Goal: Task Accomplishment & Management: Use online tool/utility

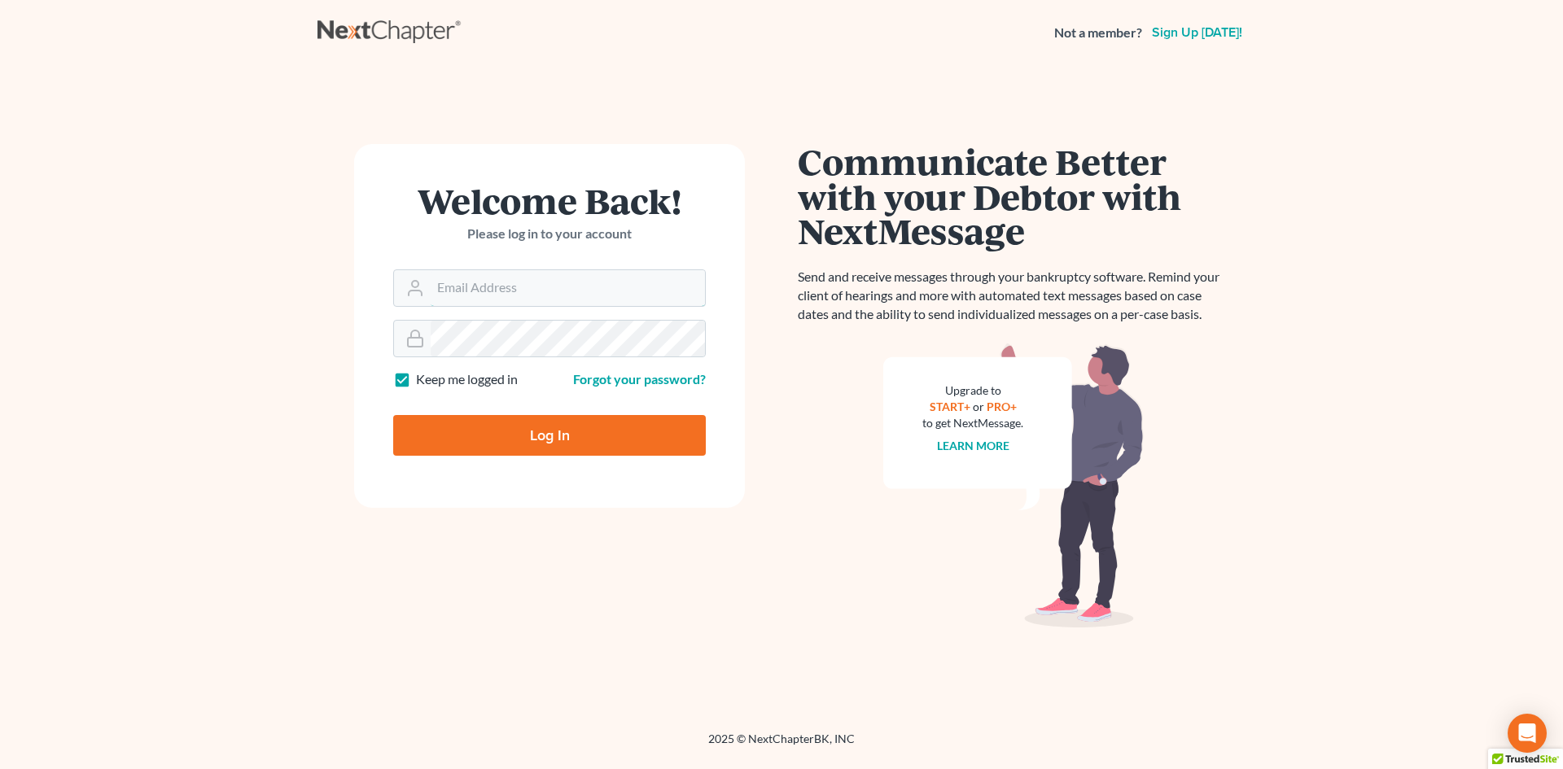
type input "ykim@consumerlawattorneys.com"
click at [546, 433] on input "Log In" at bounding box center [549, 435] width 313 height 41
type input "Thinking..."
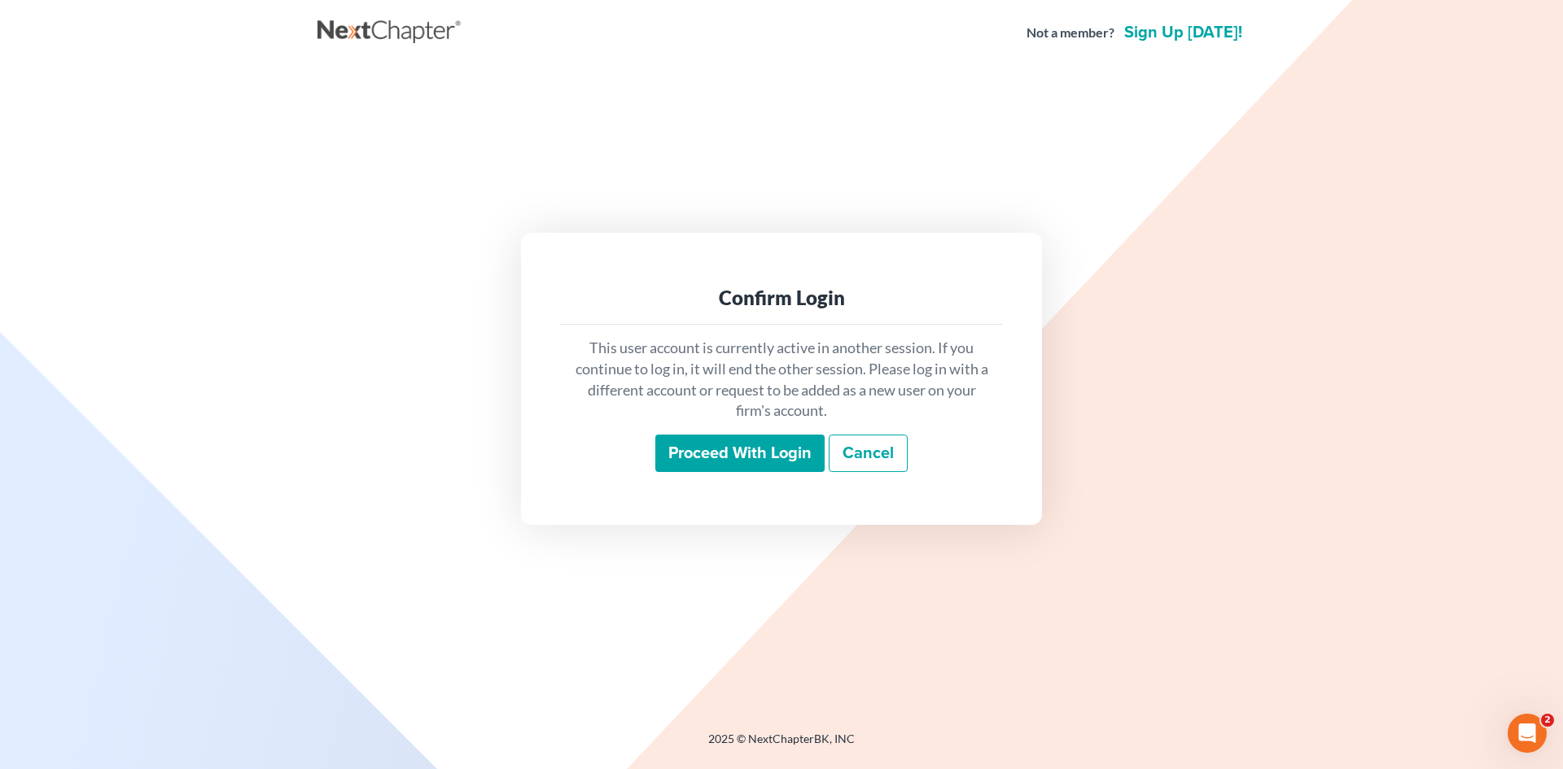
click at [667, 457] on input "Proceed with login" at bounding box center [739, 453] width 169 height 37
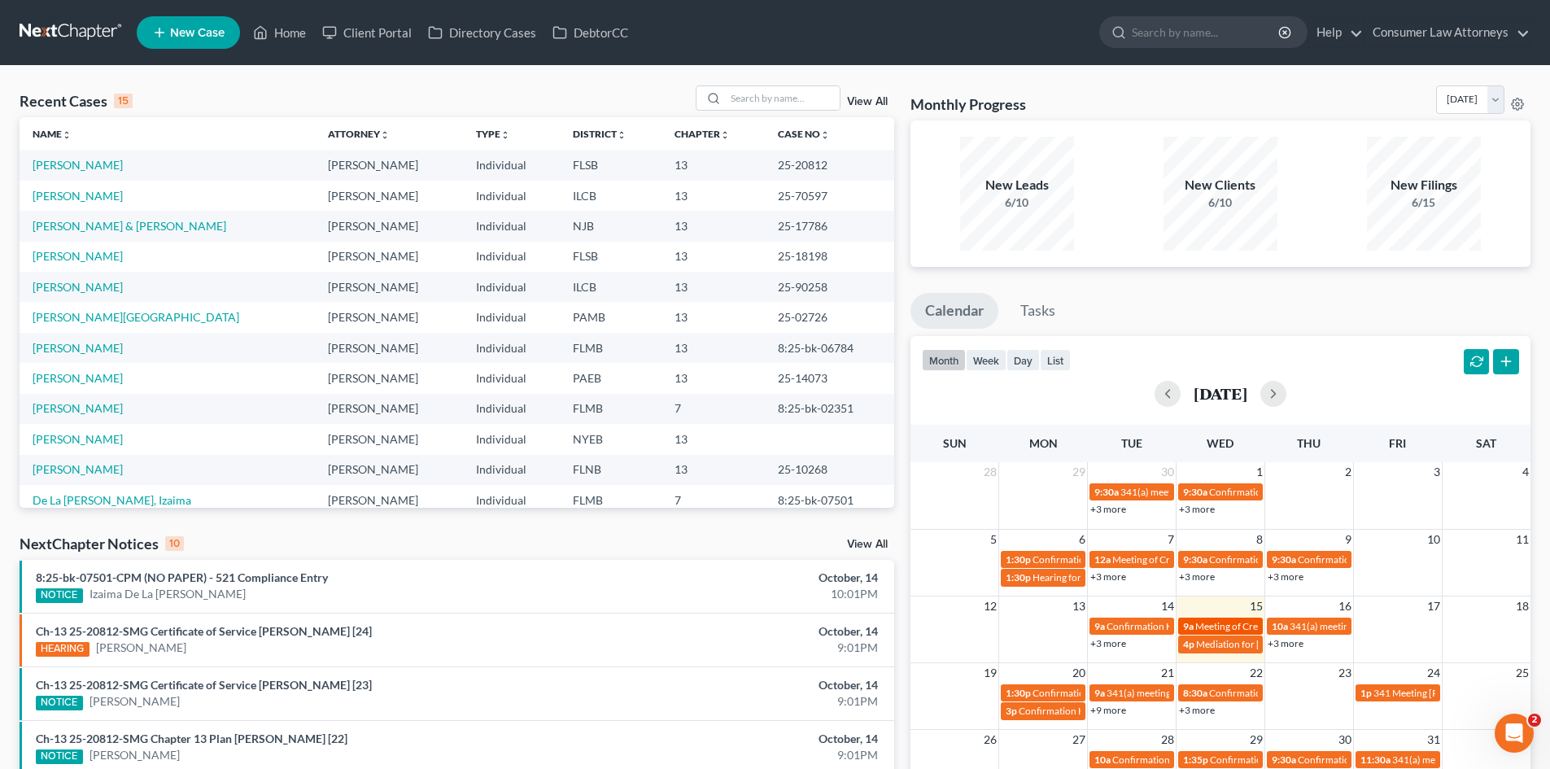
click at [1206, 620] on span "Meeting of Creditors for Antonio Jones" at bounding box center [1286, 626] width 181 height 12
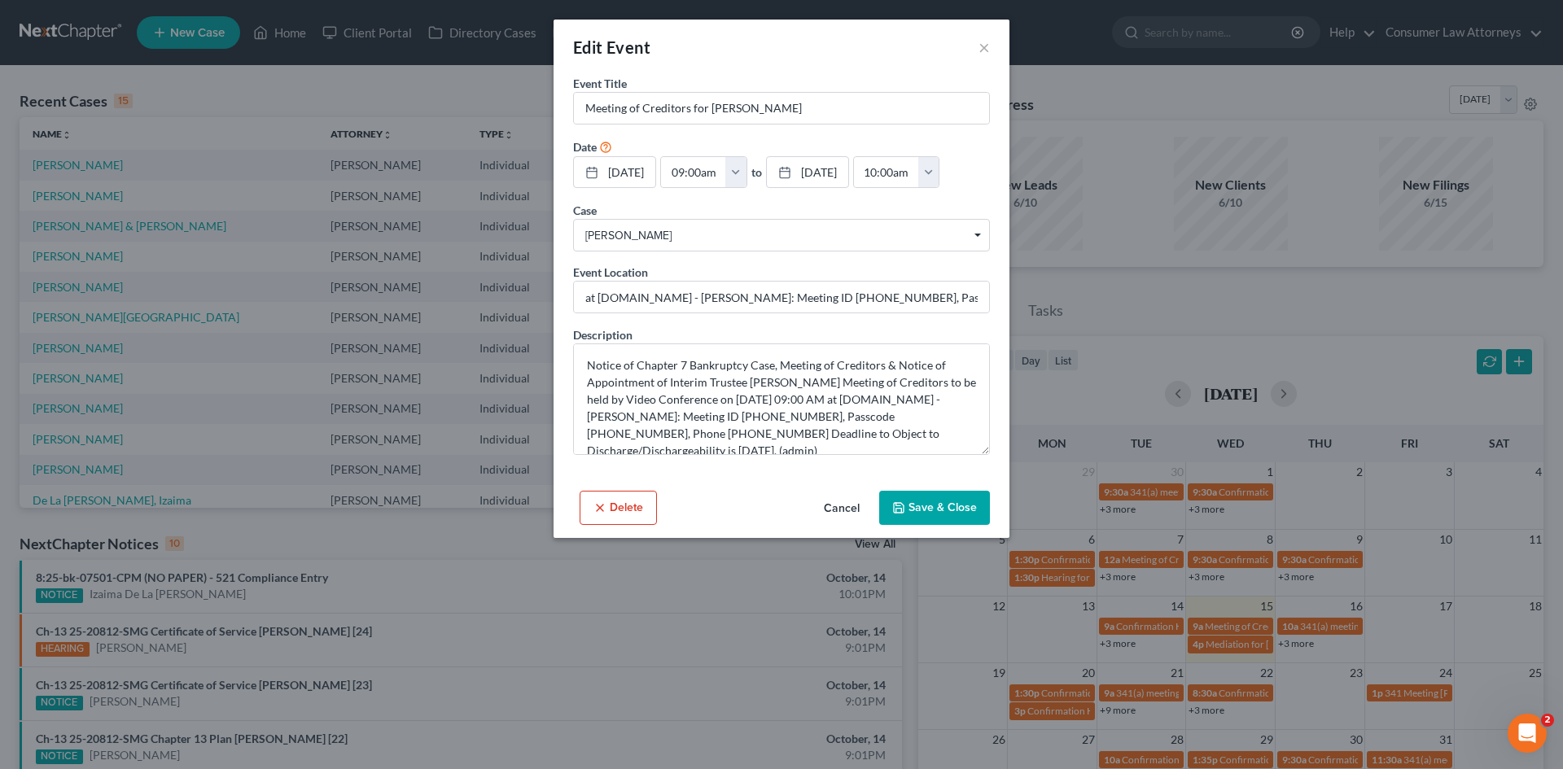
click at [842, 525] on button "Cancel" at bounding box center [842, 508] width 62 height 33
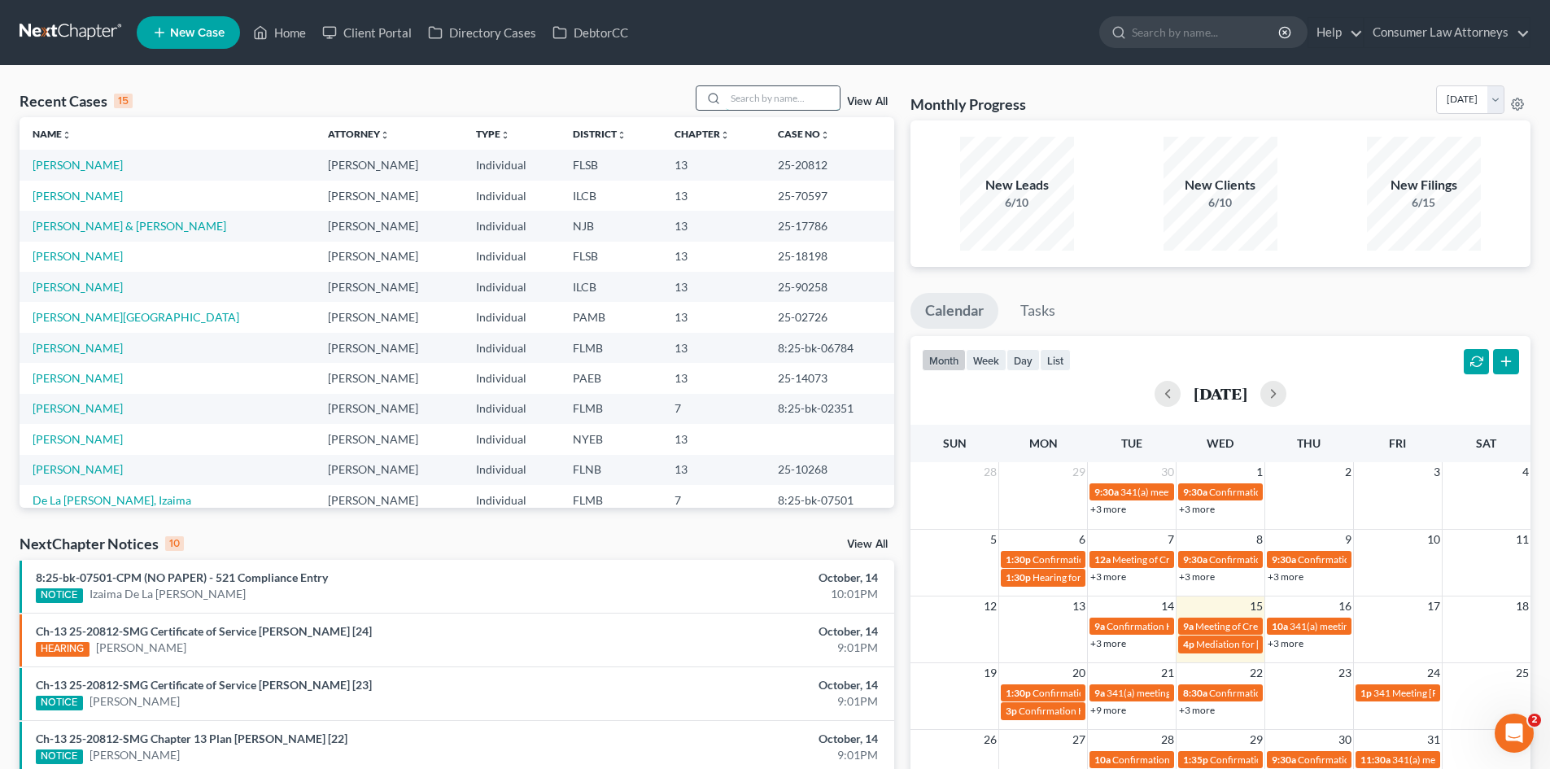
click at [754, 96] on input "search" at bounding box center [783, 98] width 114 height 24
type input "antonio"
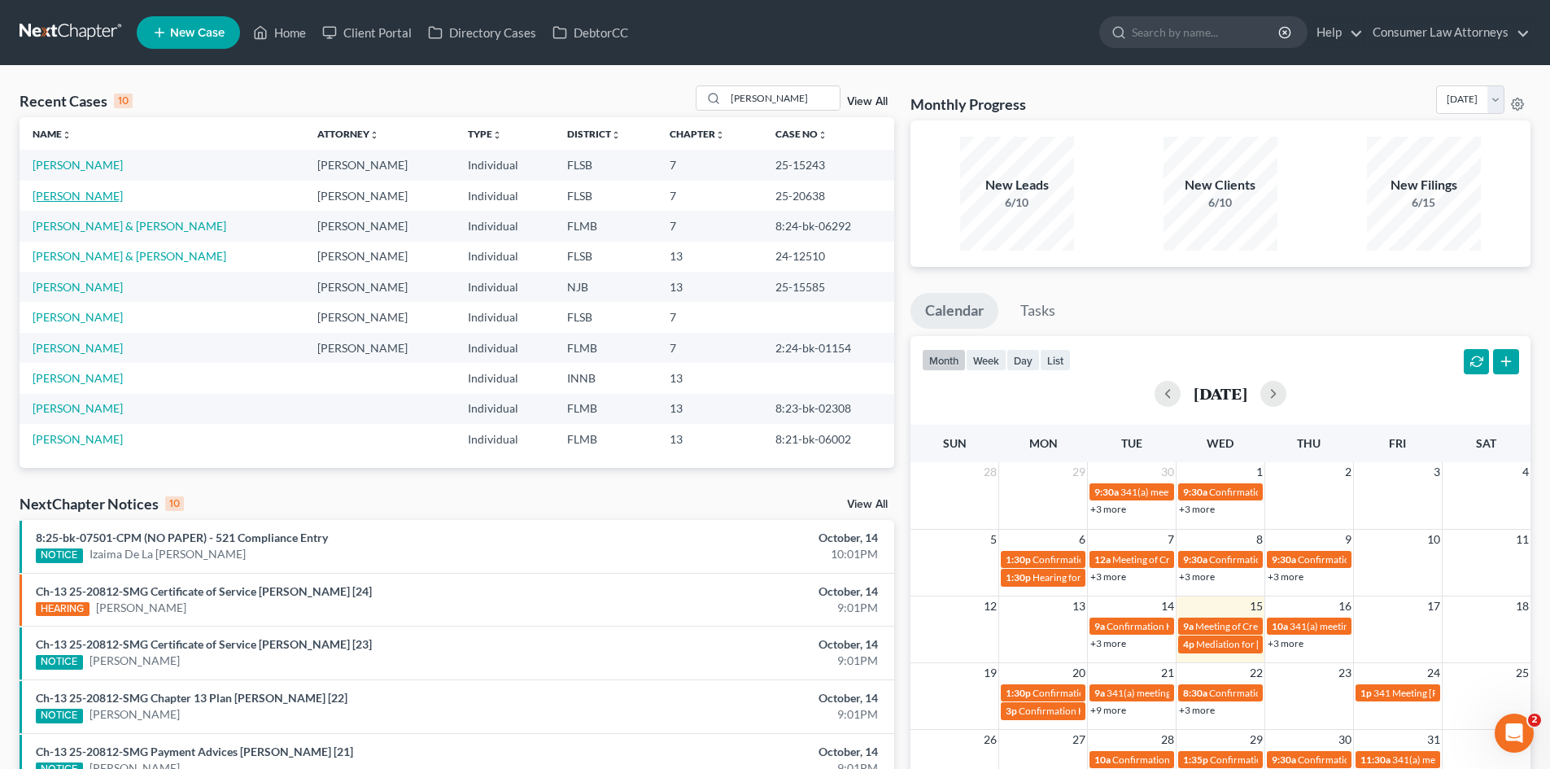
click at [85, 197] on link "Jones, Antonio" at bounding box center [78, 196] width 90 height 14
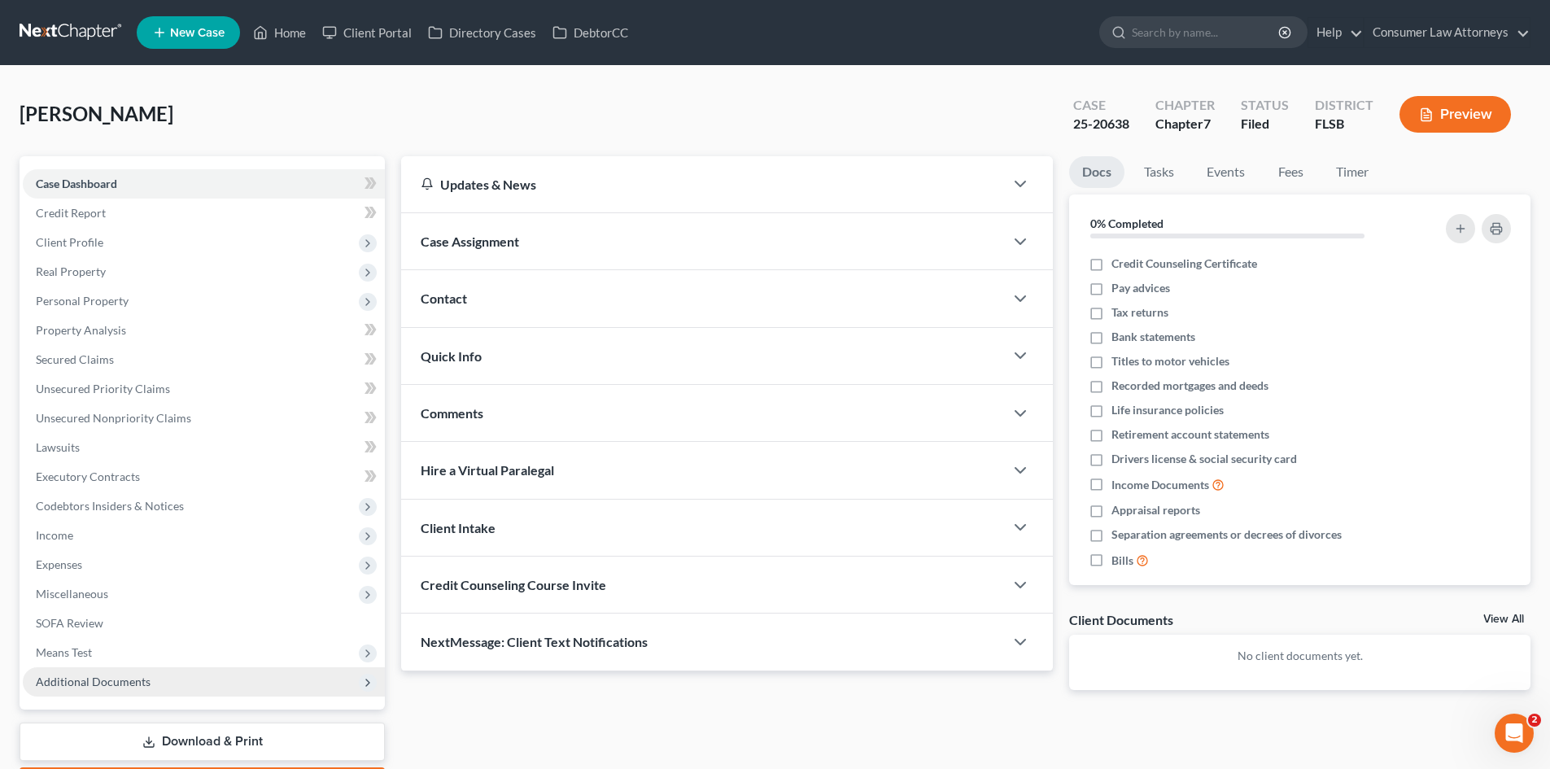
click at [138, 689] on span "Additional Documents" at bounding box center [204, 681] width 362 height 29
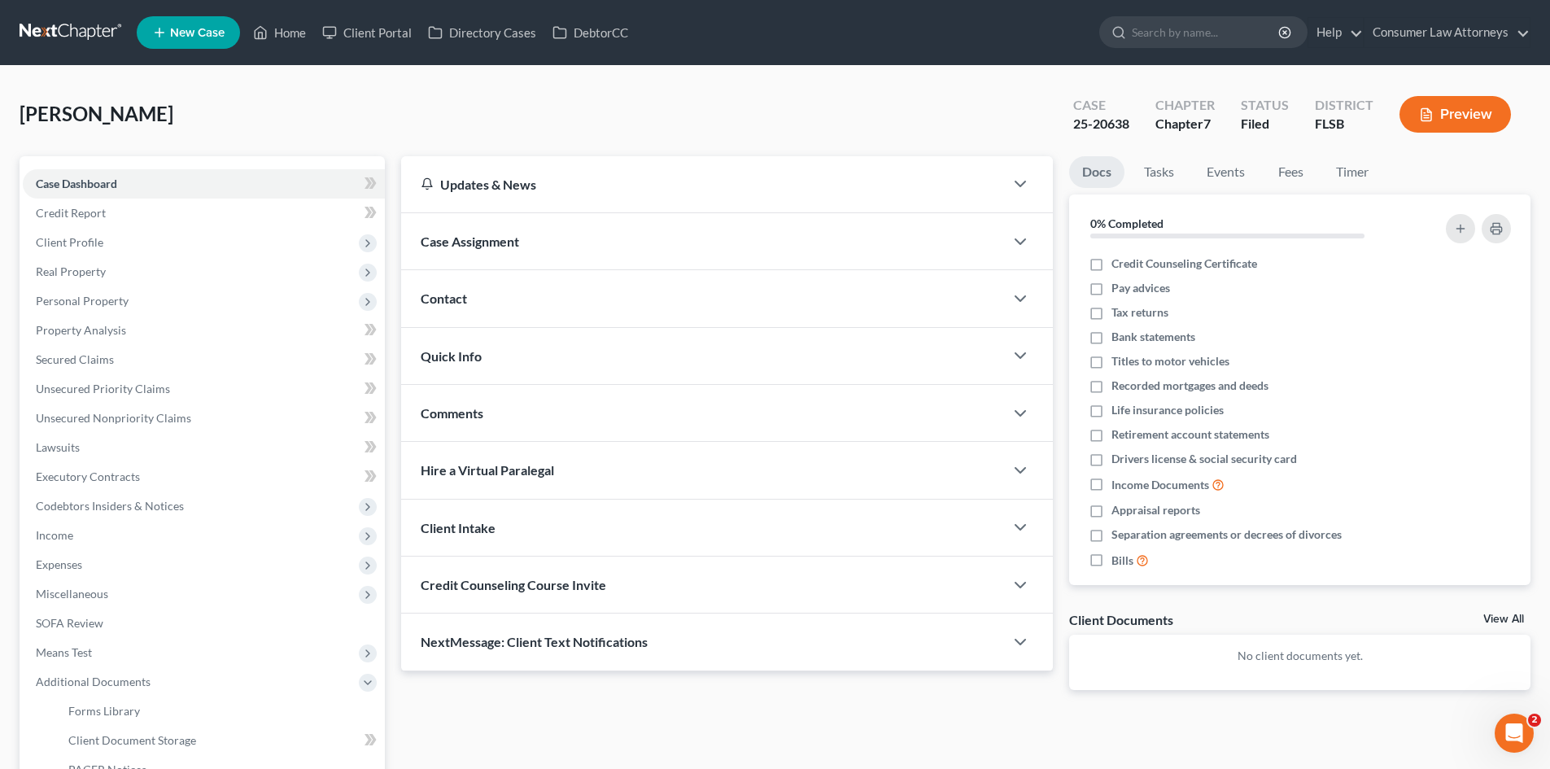
scroll to position [163, 0]
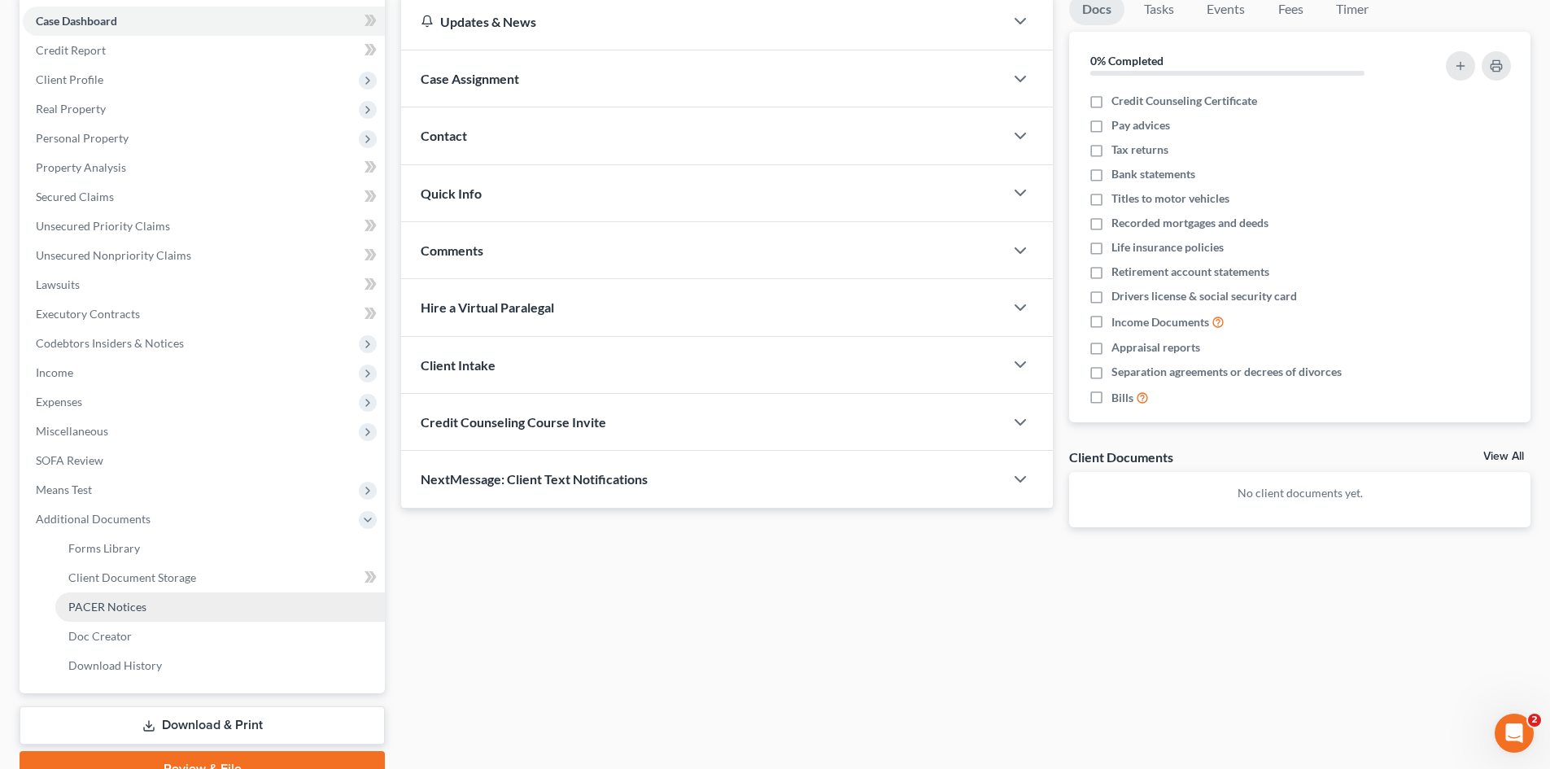
click at [103, 606] on span "PACER Notices" at bounding box center [107, 607] width 78 height 14
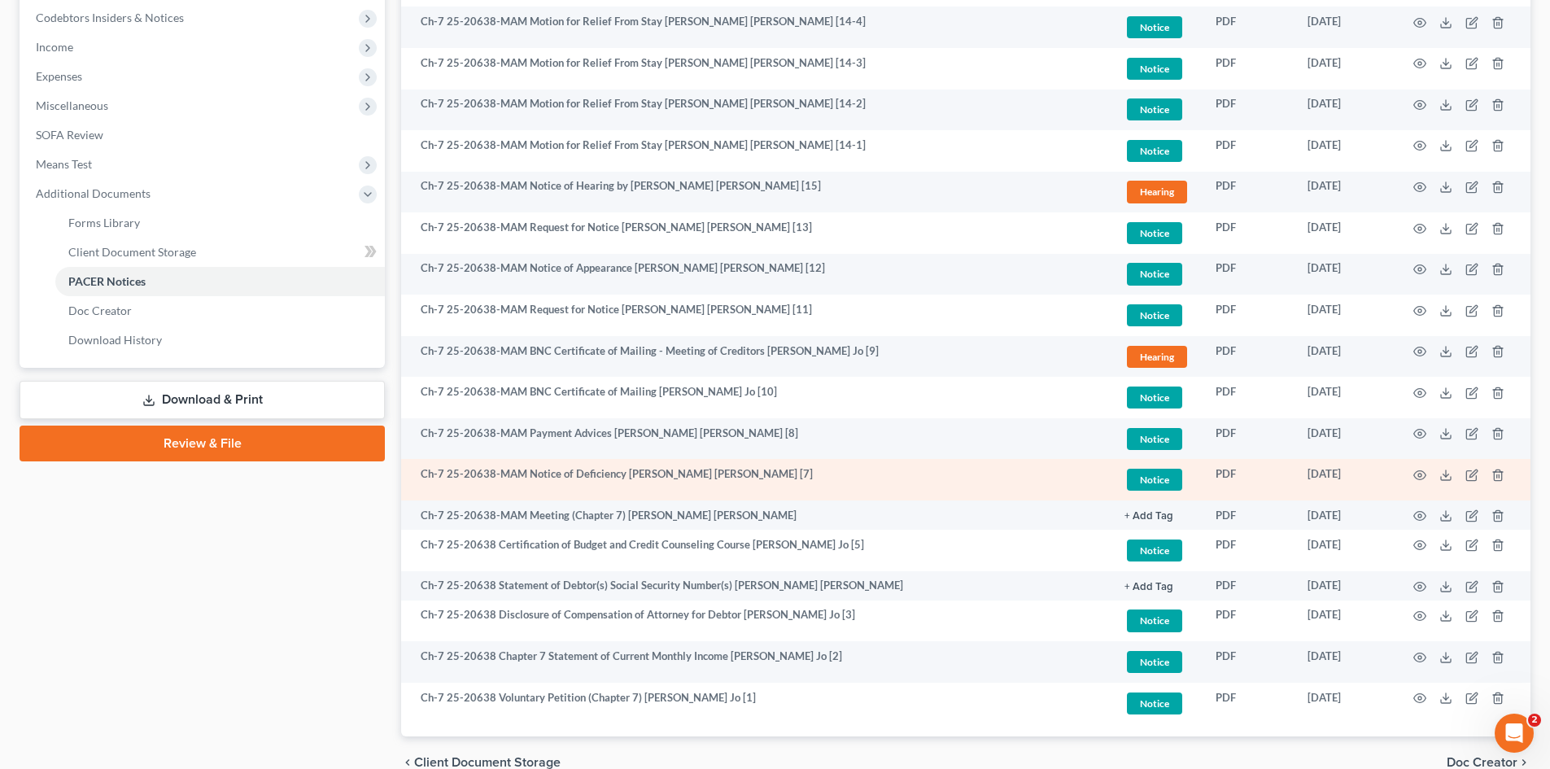
scroll to position [407, 0]
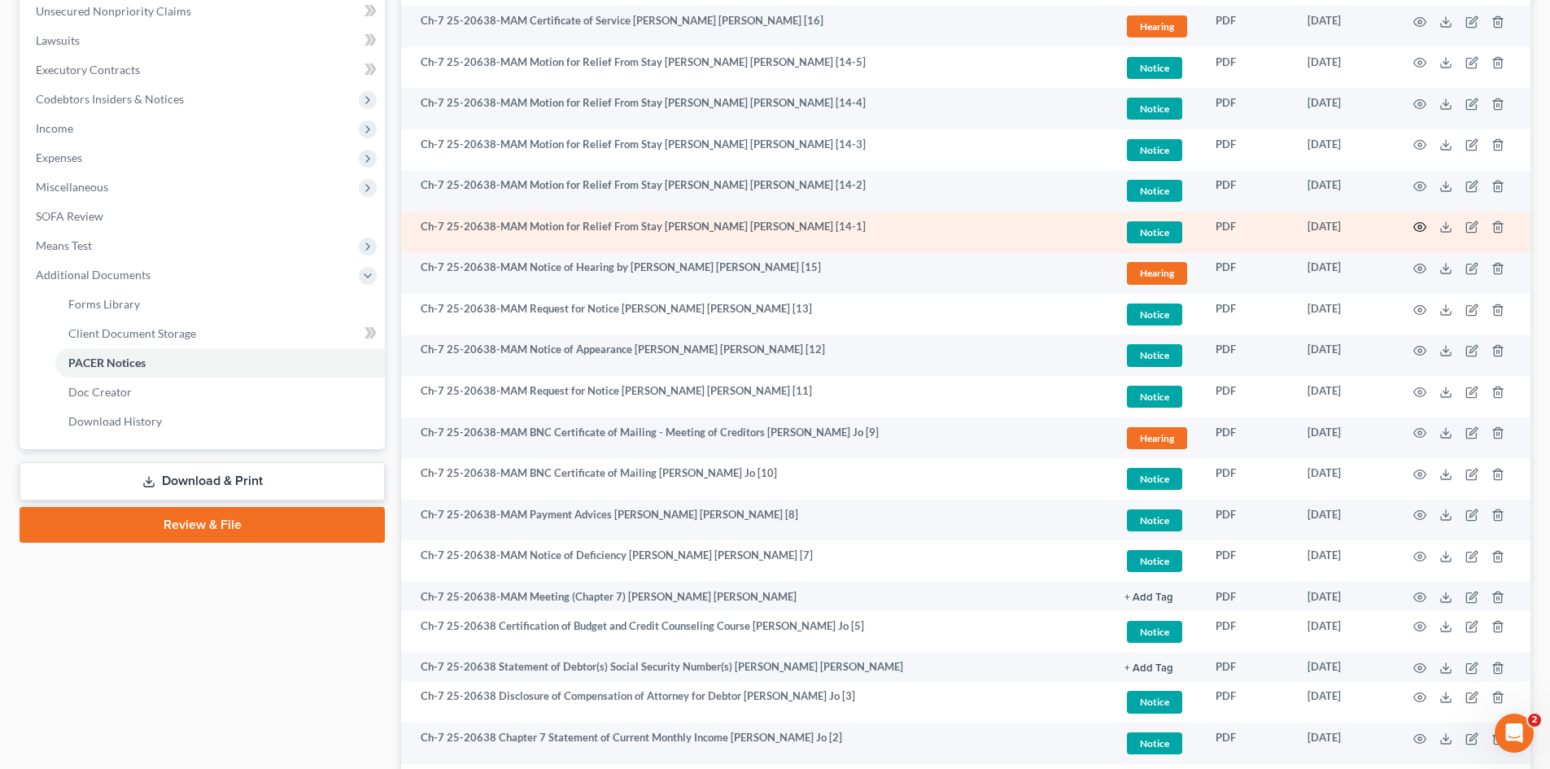
click at [1415, 225] on icon "button" at bounding box center [1420, 227] width 13 height 13
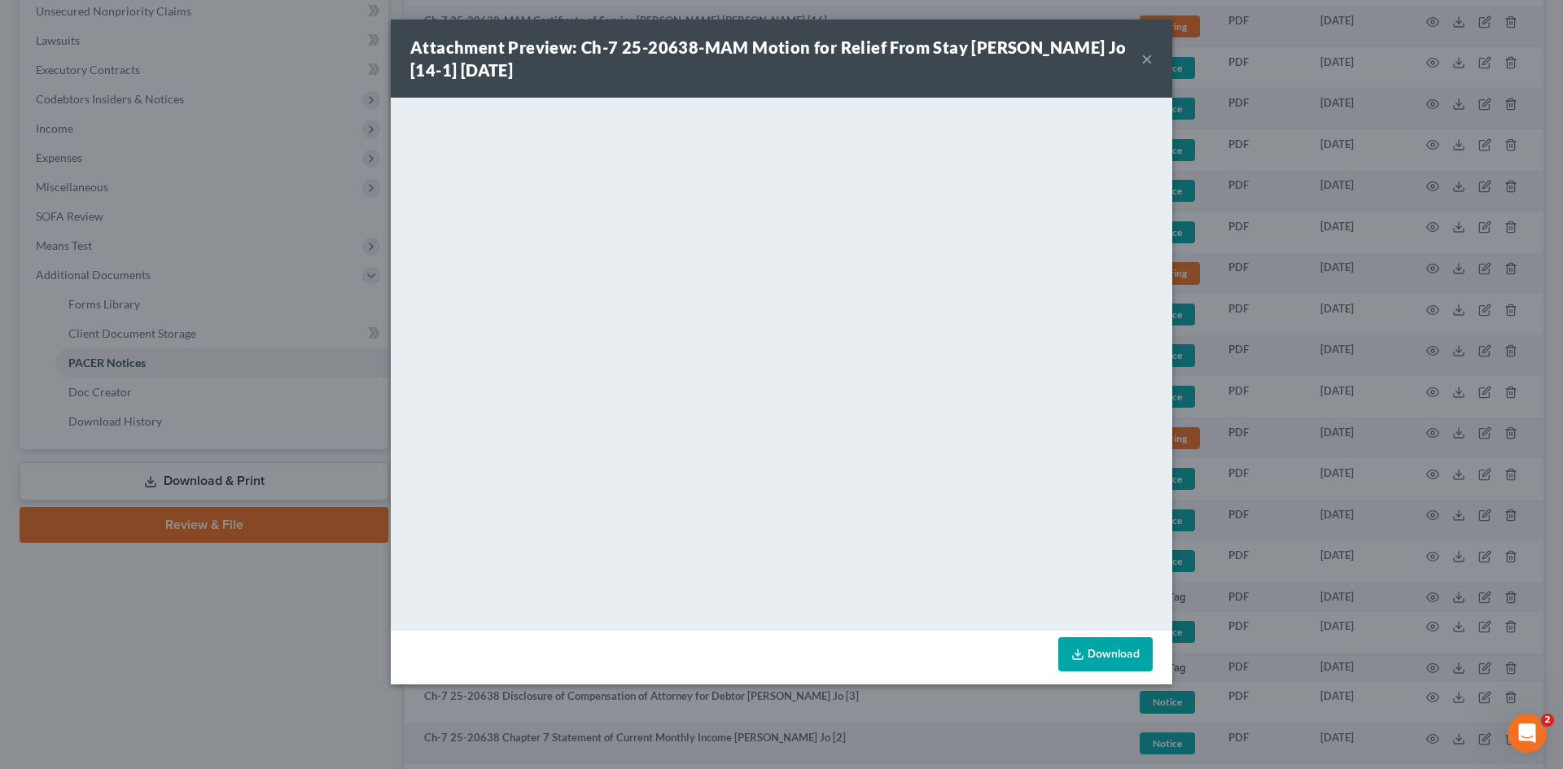
click at [170, 651] on div "Attachment Preview: Ch-7 25-20638-MAM Motion for Relief From Stay Antonio Marqu…" at bounding box center [781, 384] width 1563 height 769
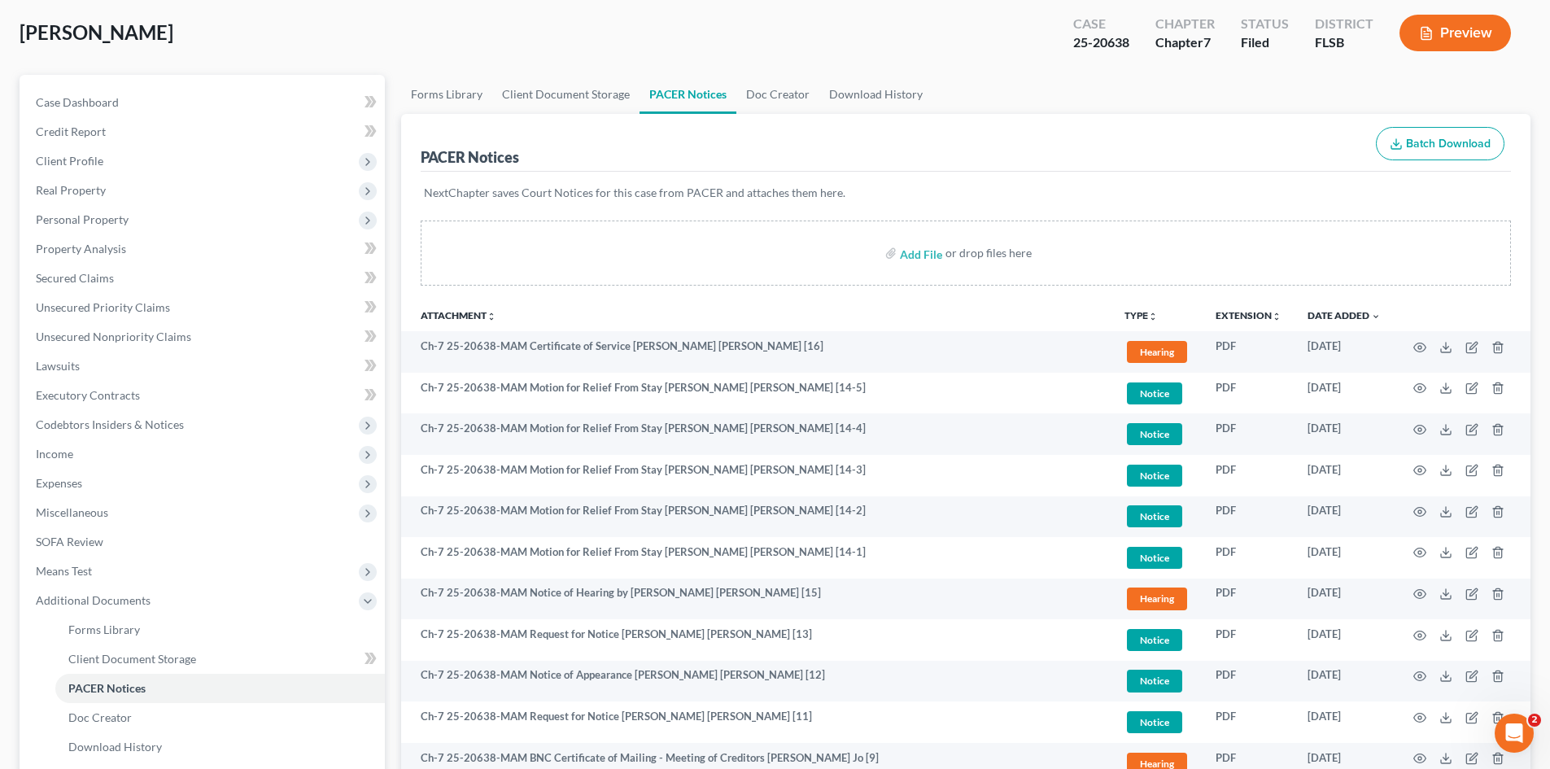
scroll to position [0, 0]
